Goal: Task Accomplishment & Management: Manage account settings

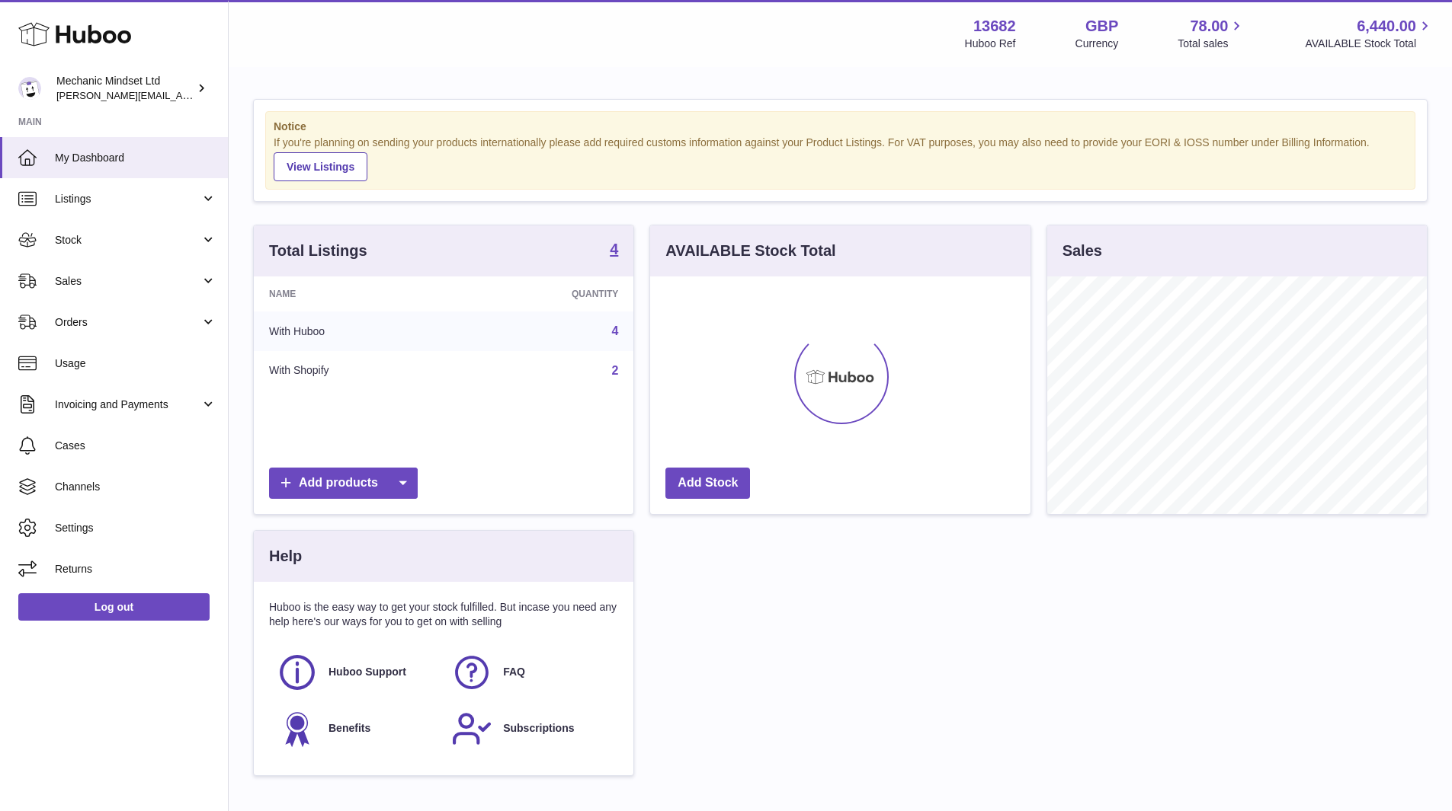
scroll to position [238, 380]
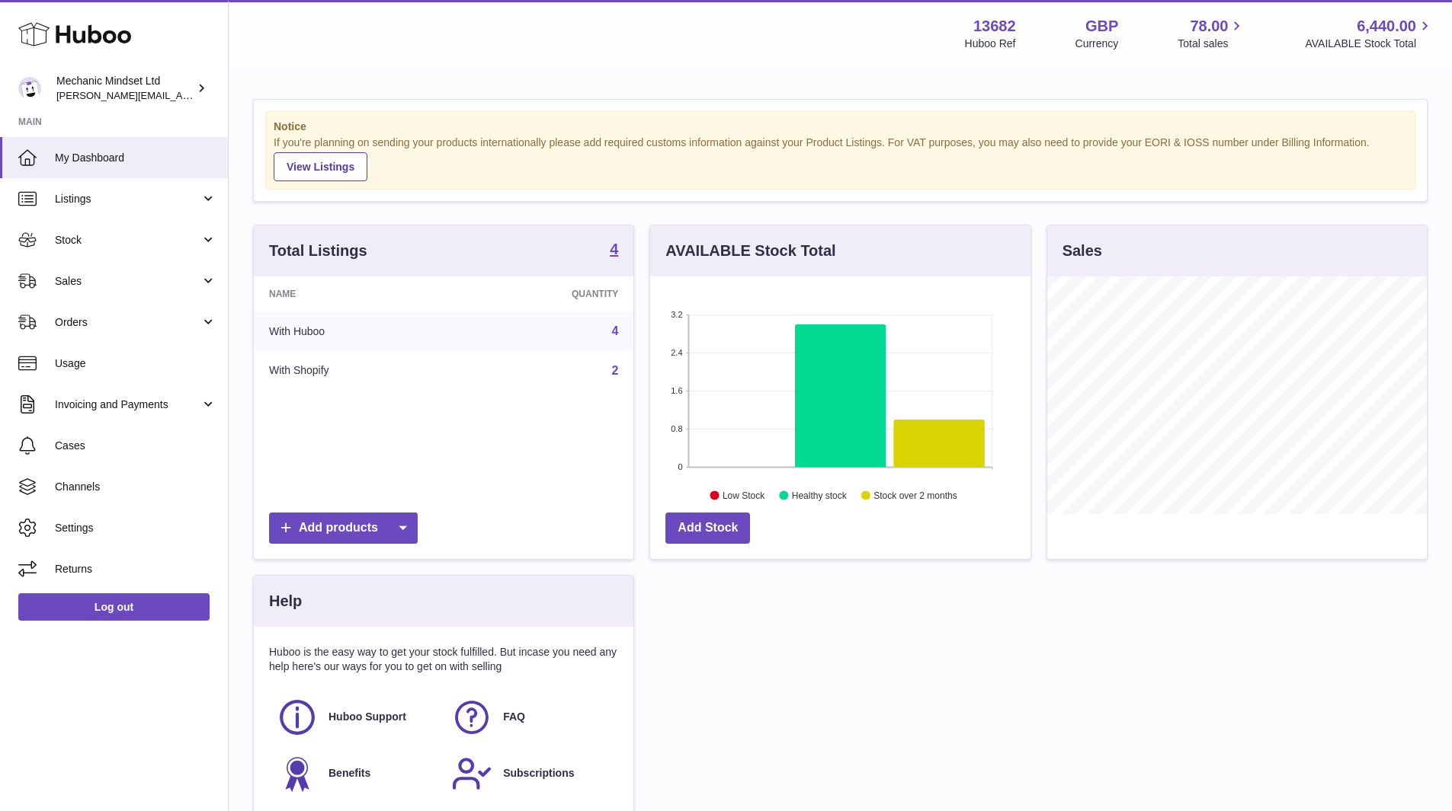
drag, startPoint x: 734, startPoint y: 69, endPoint x: 690, endPoint y: 59, distance: 45.5
click at [690, 59] on div "Menu Huboo 13682 Huboo Ref GBP Currency 78.00 Total sales 6,440.00 AVAILABLE St…" at bounding box center [840, 33] width 1223 height 67
click at [130, 207] on link "Listings" at bounding box center [114, 198] width 228 height 41
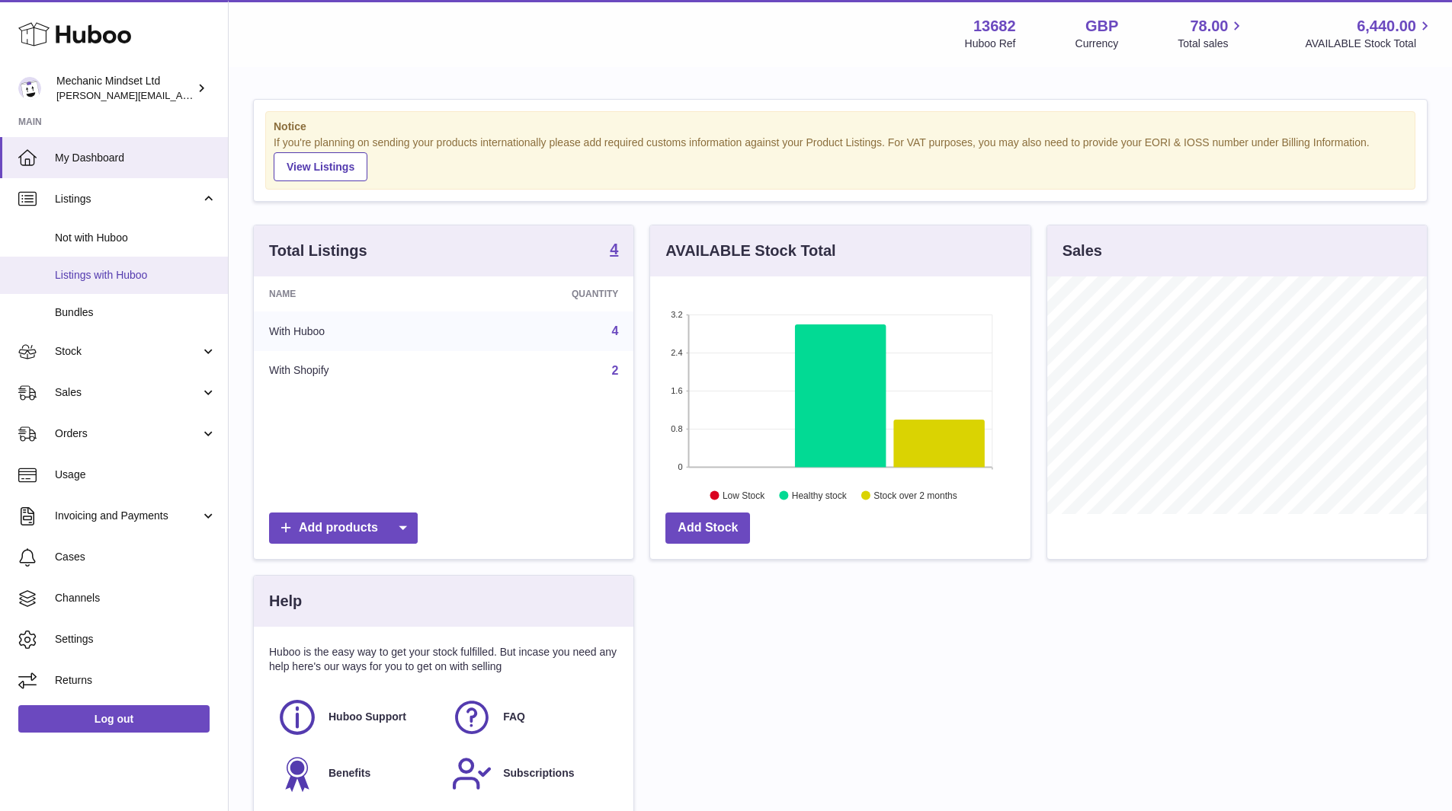
click at [127, 271] on span "Listings with Huboo" at bounding box center [136, 275] width 162 height 14
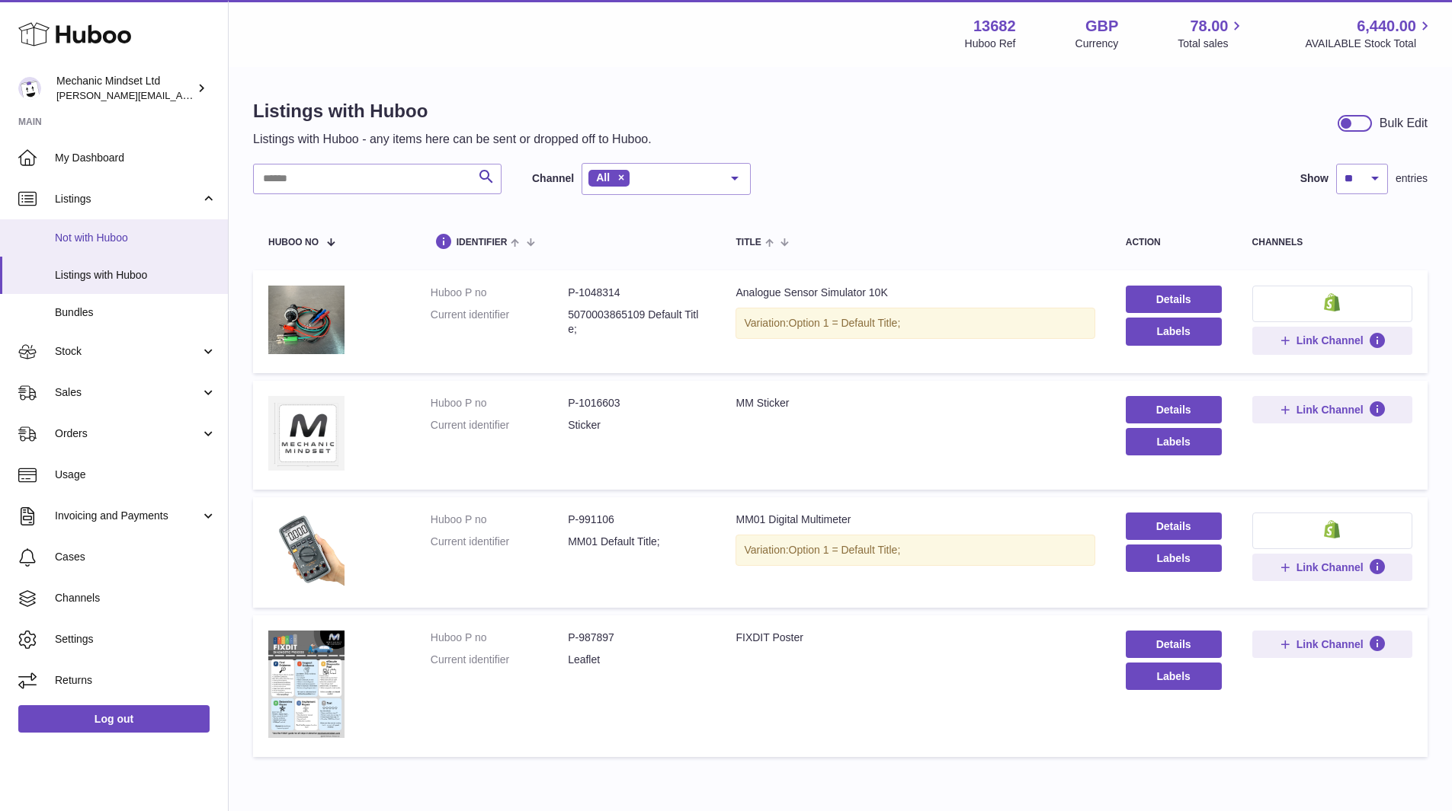
click at [78, 232] on span "Not with Huboo" at bounding box center [136, 238] width 162 height 14
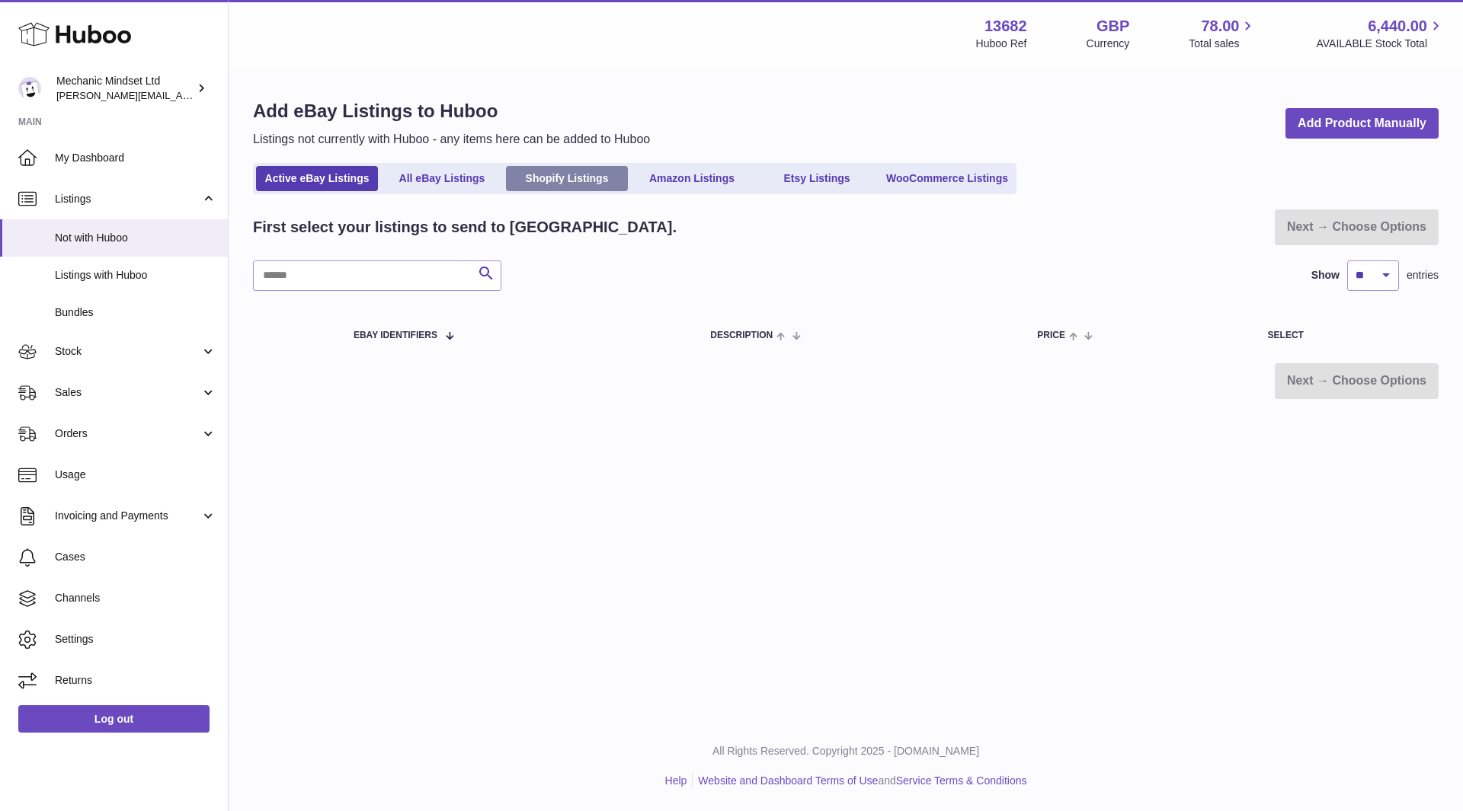
click at [561, 170] on link "Shopify Listings" at bounding box center [567, 178] width 122 height 25
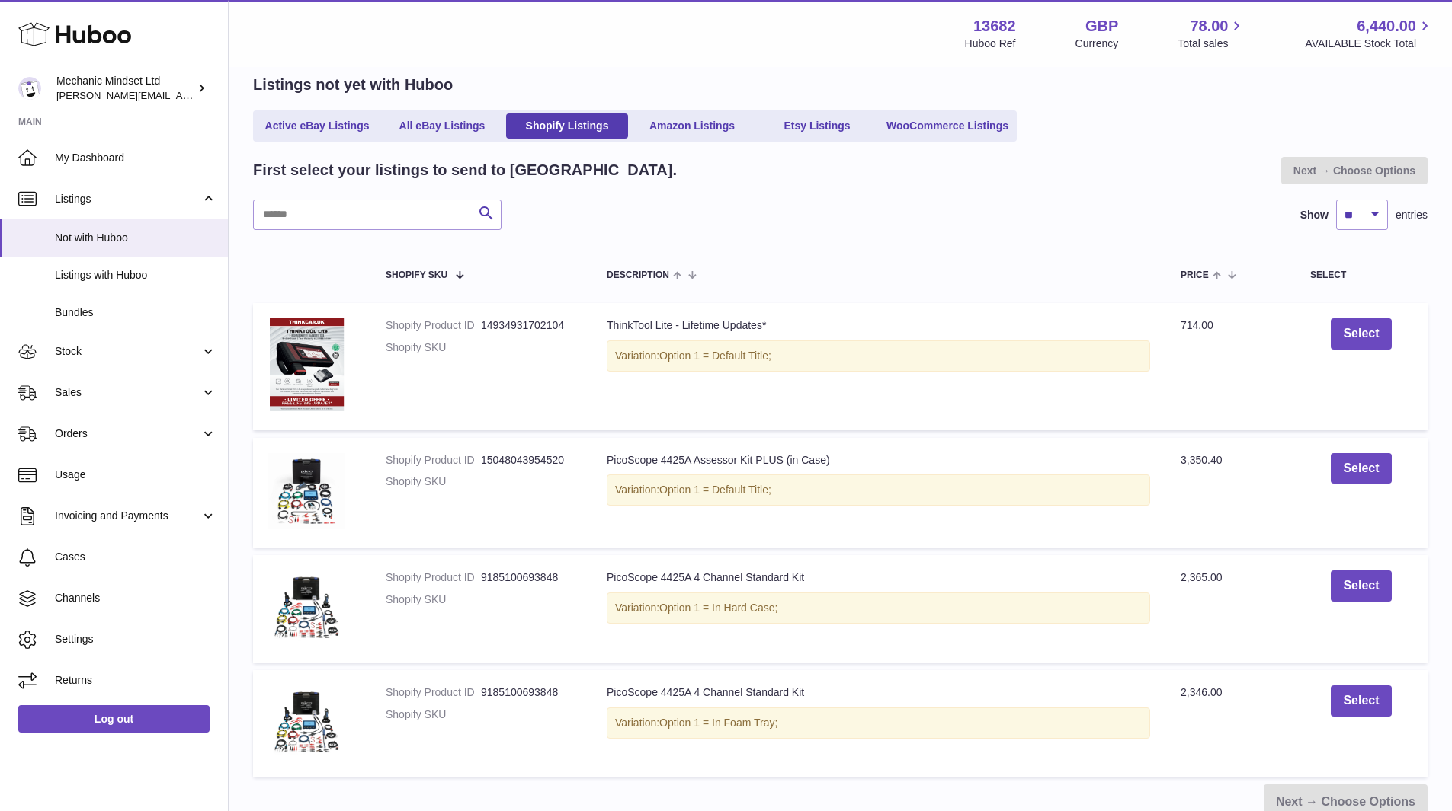
scroll to position [218, 0]
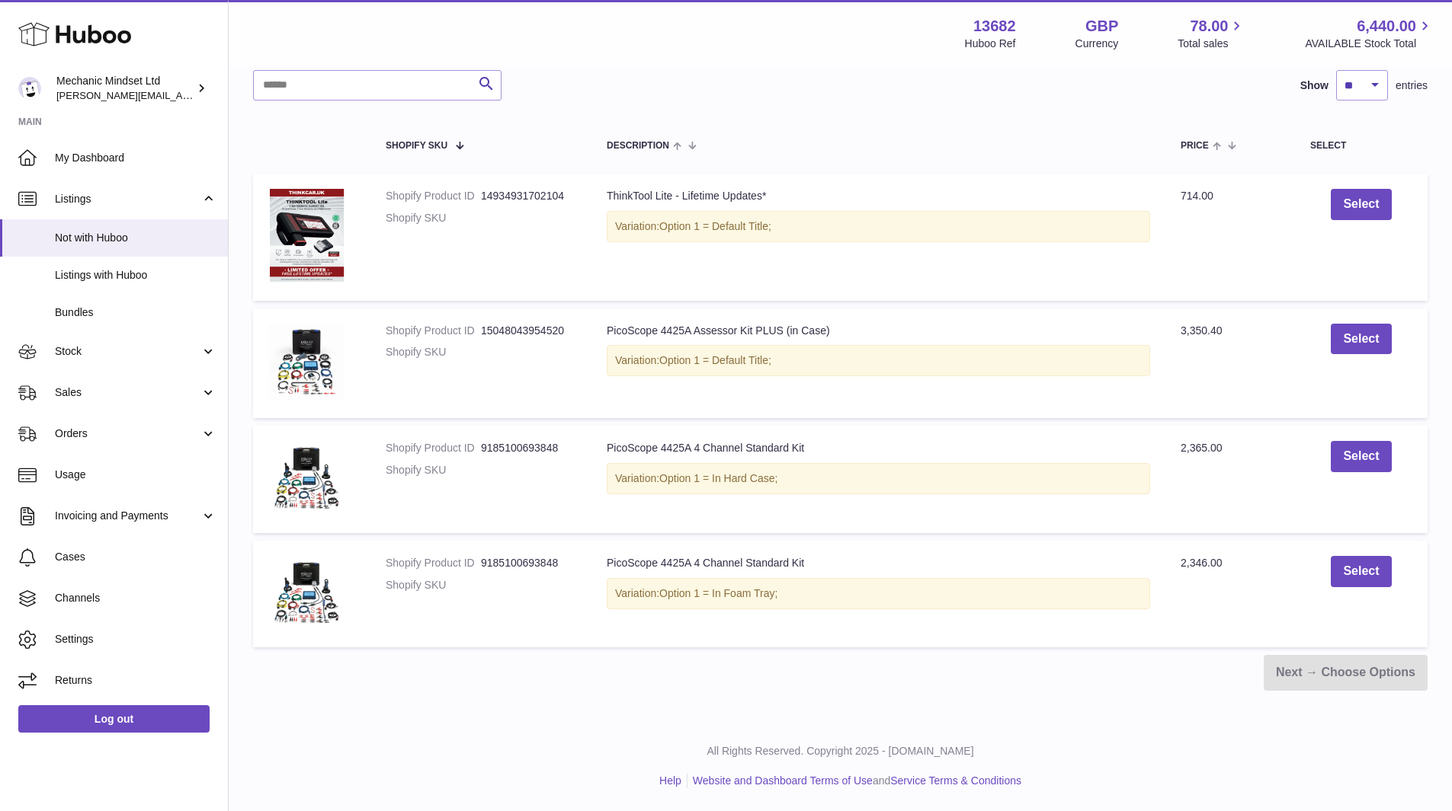
click at [1351, 688] on div "Next → Choose Options" at bounding box center [840, 673] width 1174 height 36
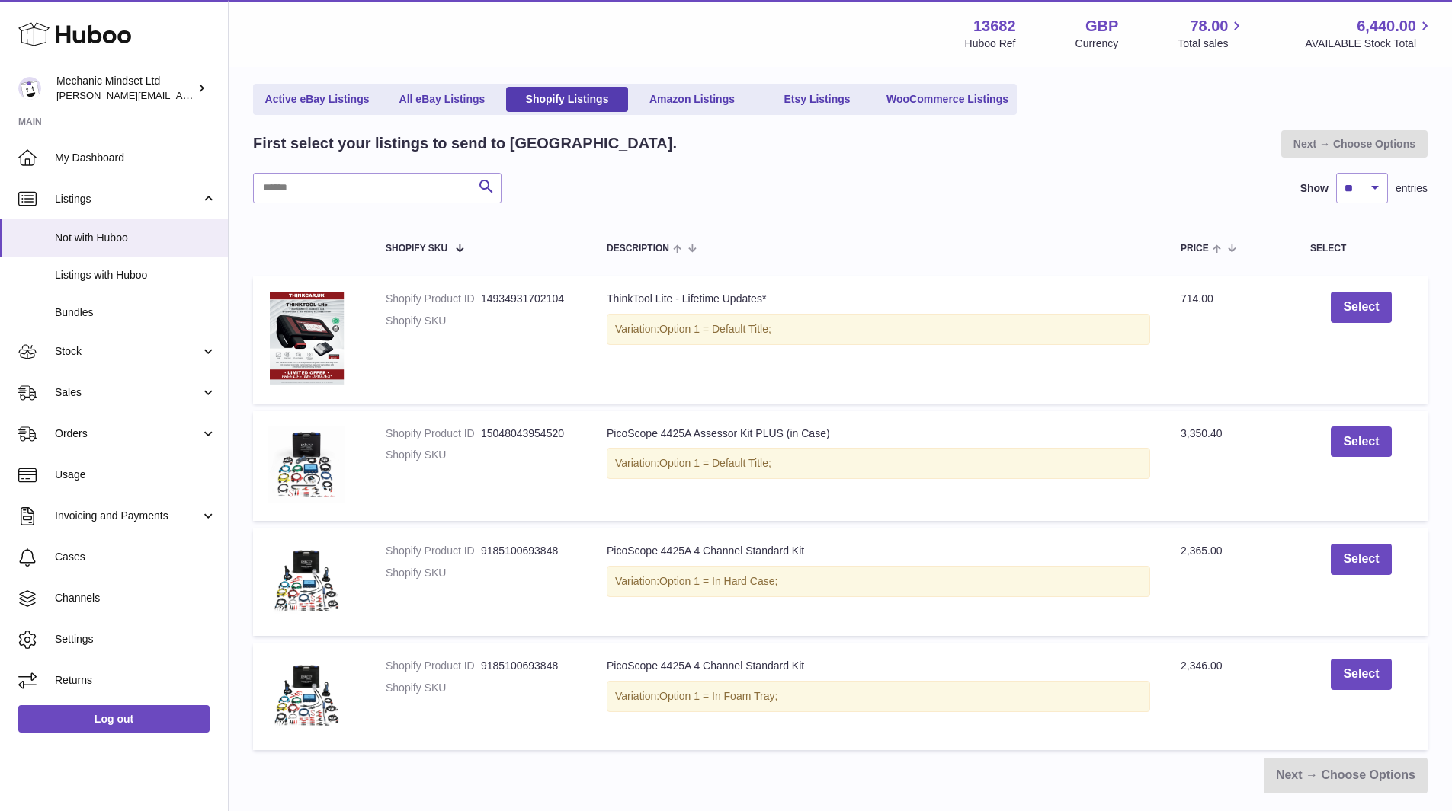
scroll to position [0, 0]
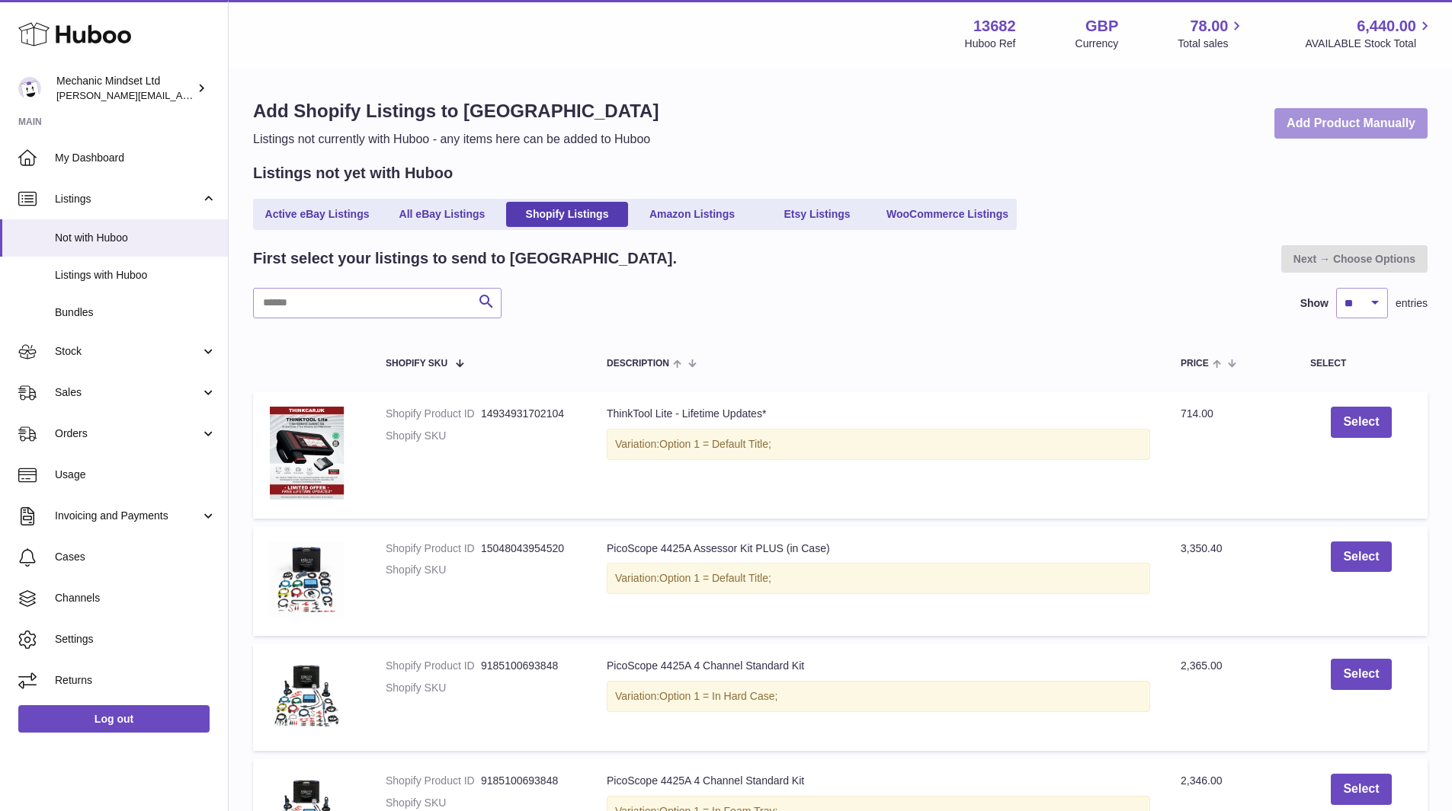
click at [1369, 130] on link "Add Product Manually" at bounding box center [1350, 123] width 153 height 31
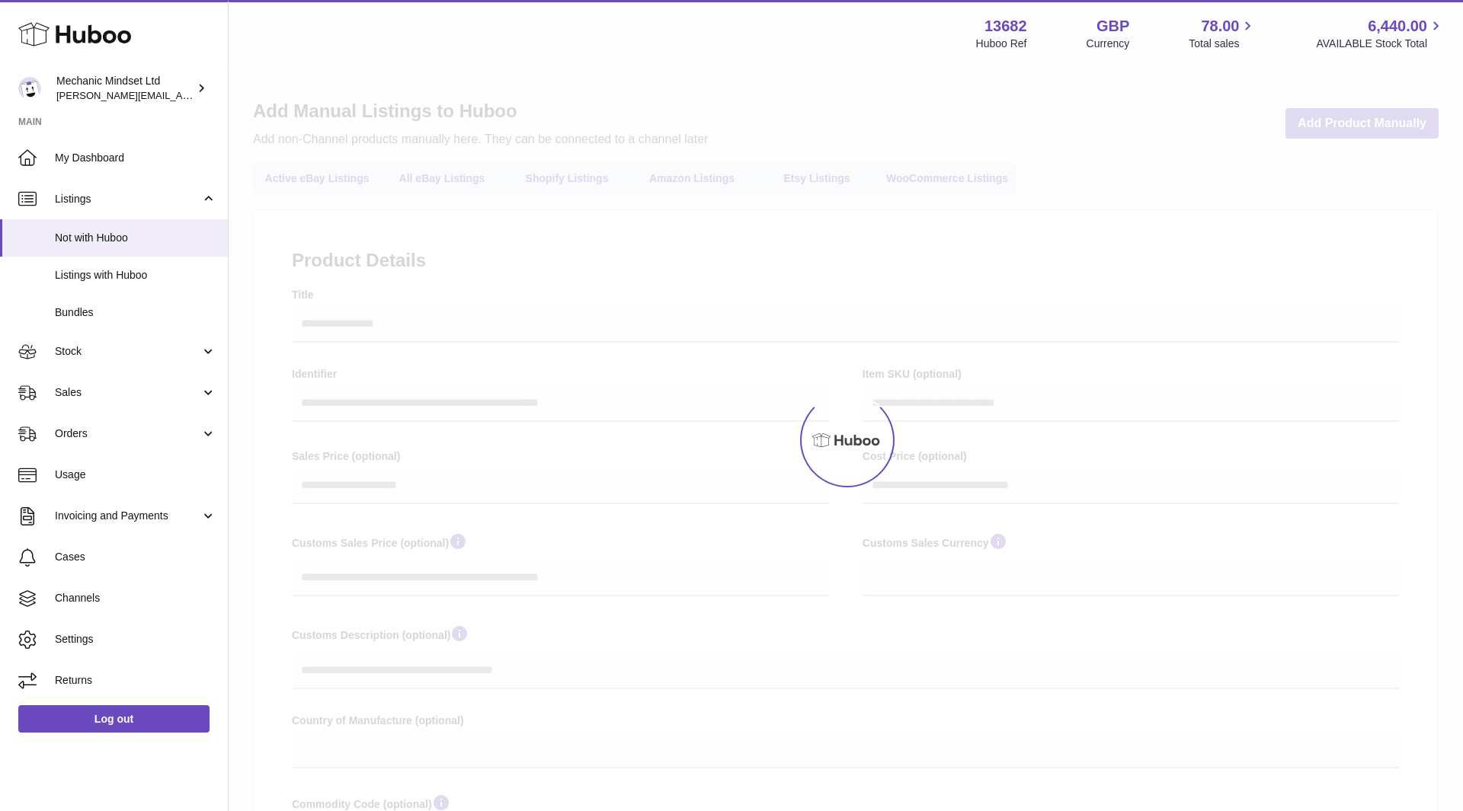
select select
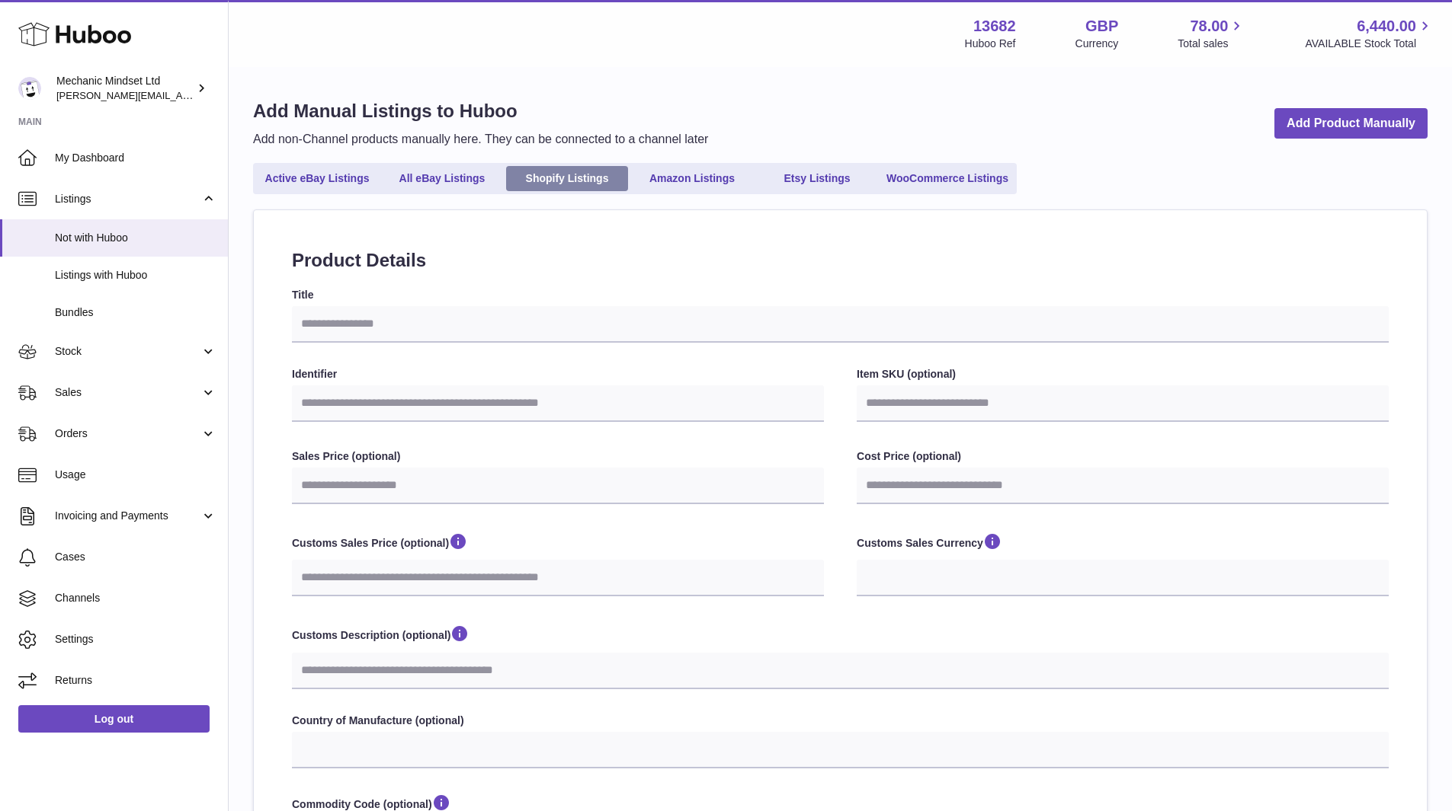
click at [551, 176] on link "Shopify Listings" at bounding box center [567, 178] width 122 height 25
